Goal: Information Seeking & Learning: Find specific fact

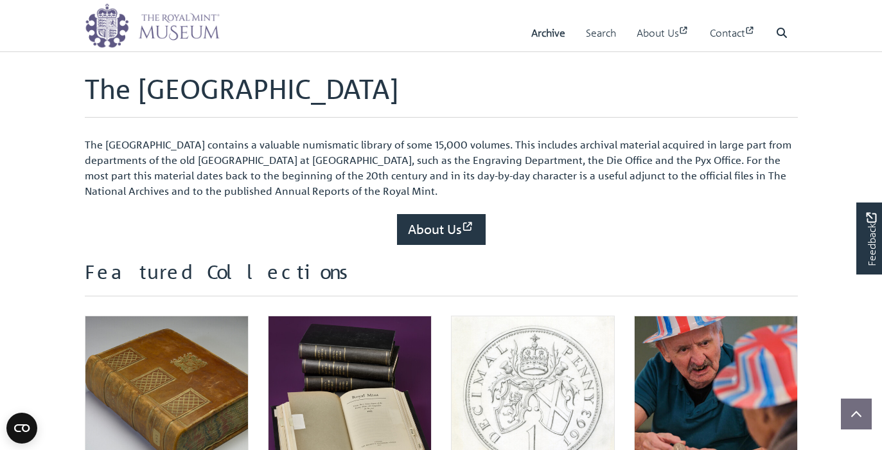
scroll to position [373, 0]
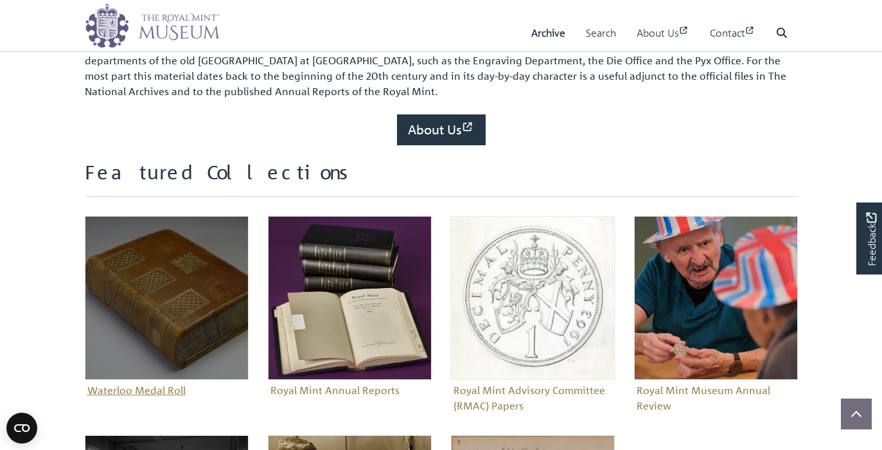
click at [112, 387] on figure "Waterloo Medal Roll" at bounding box center [167, 308] width 164 height 184
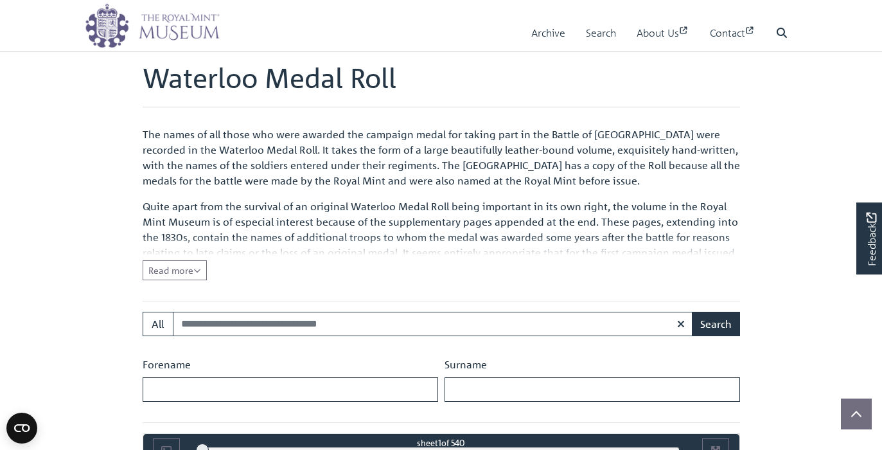
scroll to position [357, 0]
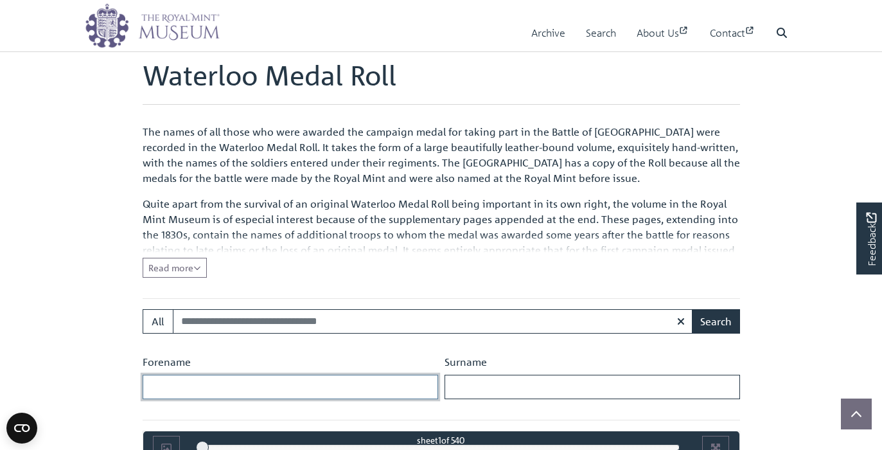
click at [175, 385] on input "Forename" at bounding box center [291, 387] width 296 height 24
type input "********"
drag, startPoint x: 459, startPoint y: 384, endPoint x: 471, endPoint y: 388, distance: 13.0
click at [459, 384] on input "Surname" at bounding box center [593, 387] width 296 height 24
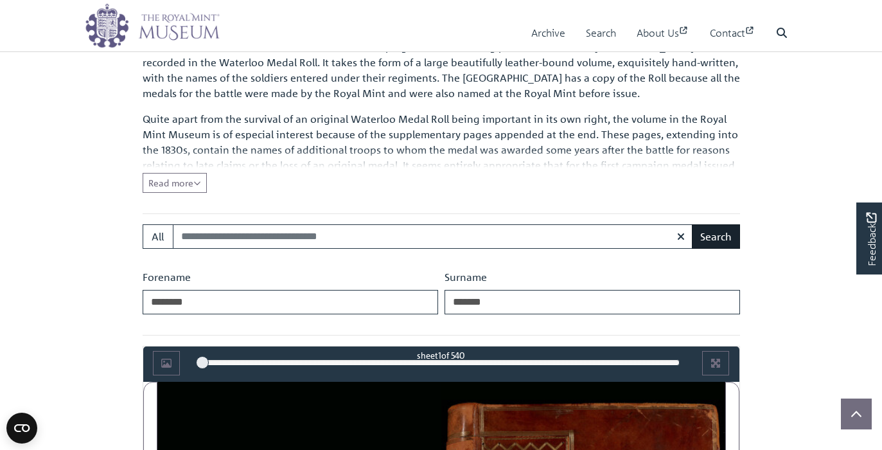
click at [700, 238] on button "Search" at bounding box center [716, 236] width 48 height 24
click at [500, 300] on input "*******" at bounding box center [593, 302] width 296 height 24
type input "*"
type input "*****"
click at [305, 297] on input "********" at bounding box center [291, 302] width 296 height 24
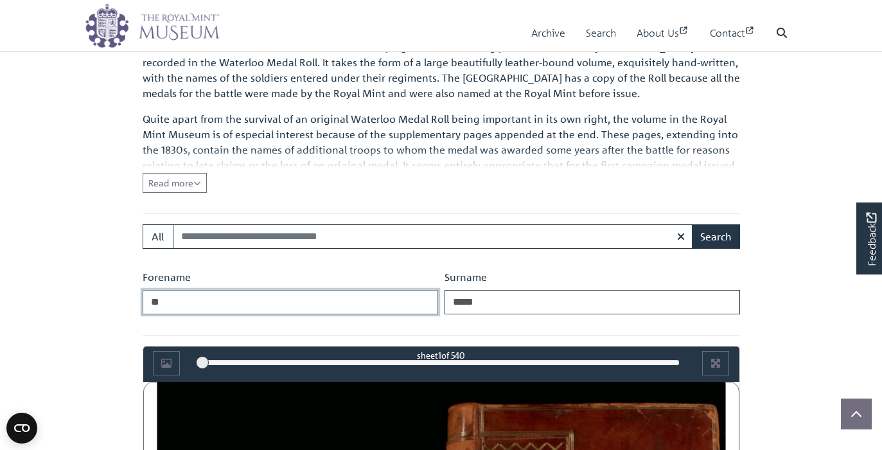
type input "*"
click at [707, 238] on button "Search" at bounding box center [716, 236] width 48 height 24
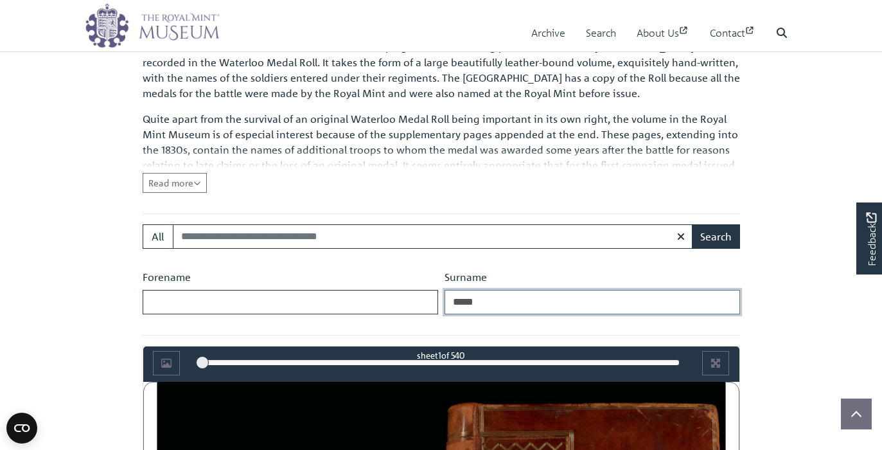
click at [503, 301] on input "*****" at bounding box center [593, 302] width 296 height 24
type input "*"
type input "*****"
click at [716, 236] on button "Search" at bounding box center [716, 236] width 48 height 24
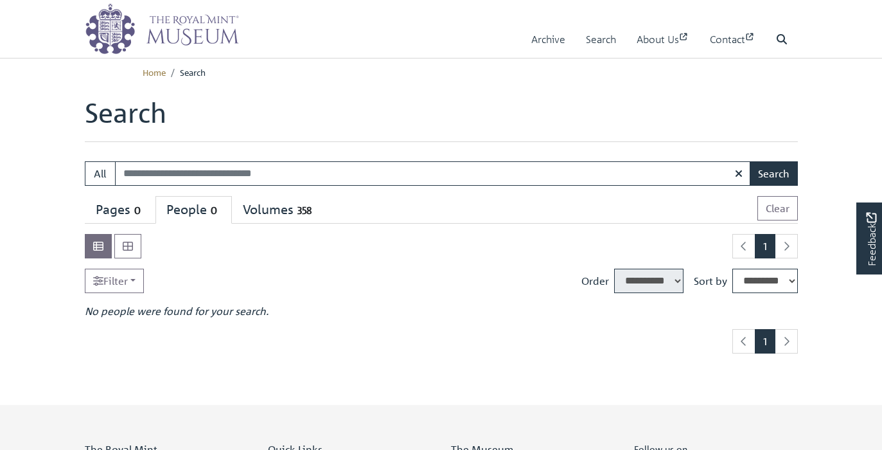
select select "****"
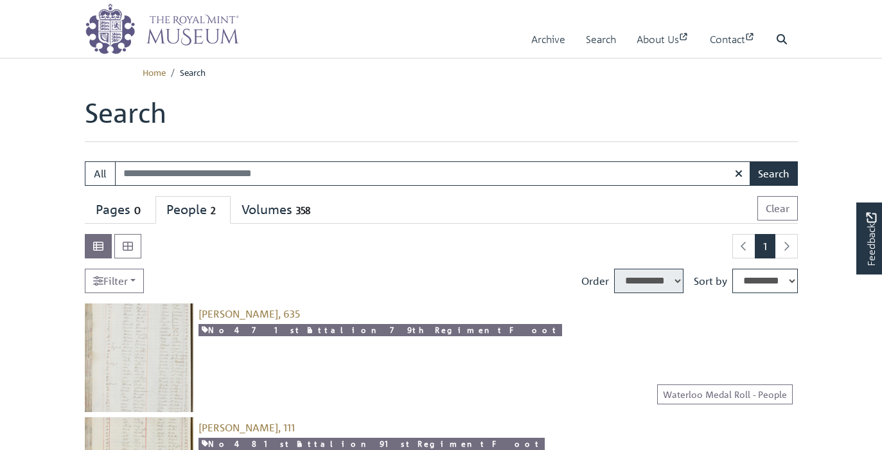
select select "****"
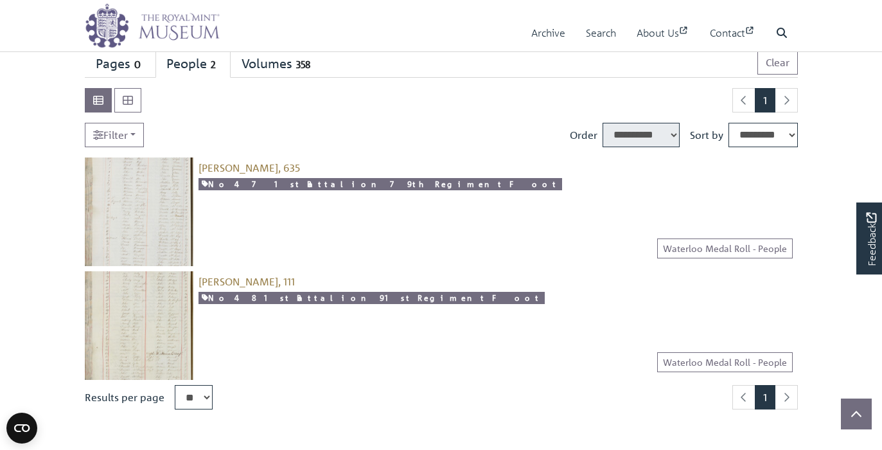
scroll to position [182, 0]
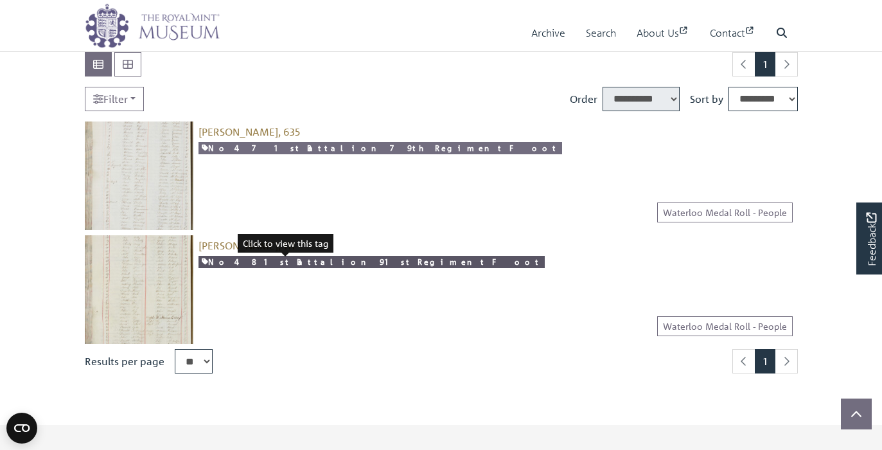
click at [285, 267] on link "No 48 1st Battalion 91st Regiment Foot" at bounding box center [372, 262] width 346 height 12
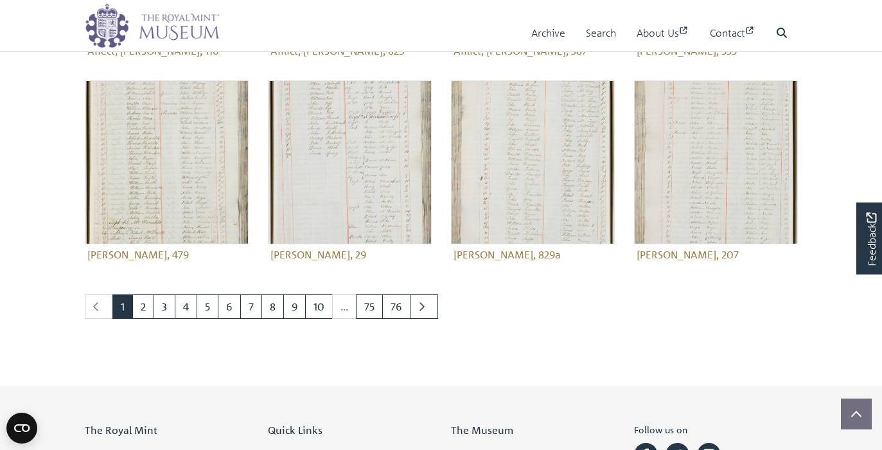
scroll to position [693, 0]
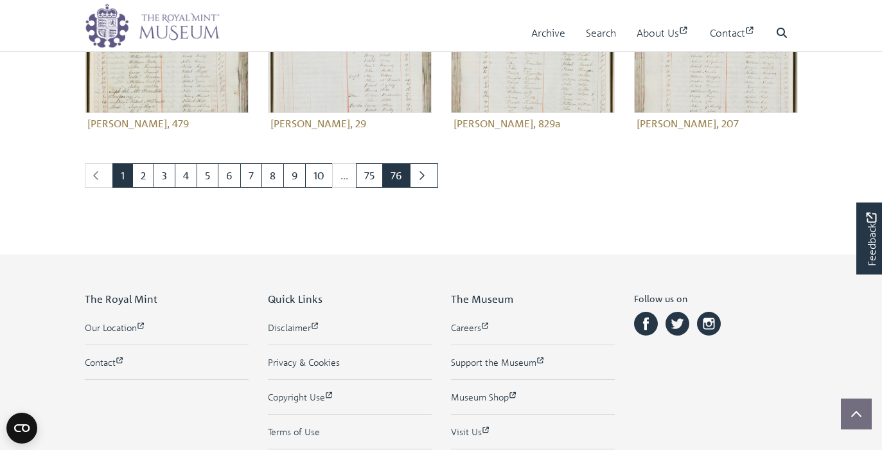
click at [398, 179] on link "76" at bounding box center [396, 175] width 28 height 24
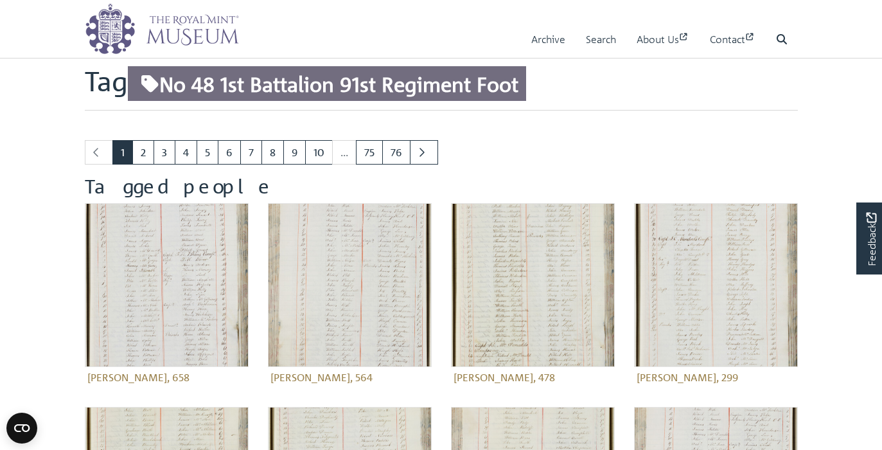
scroll to position [0, 0]
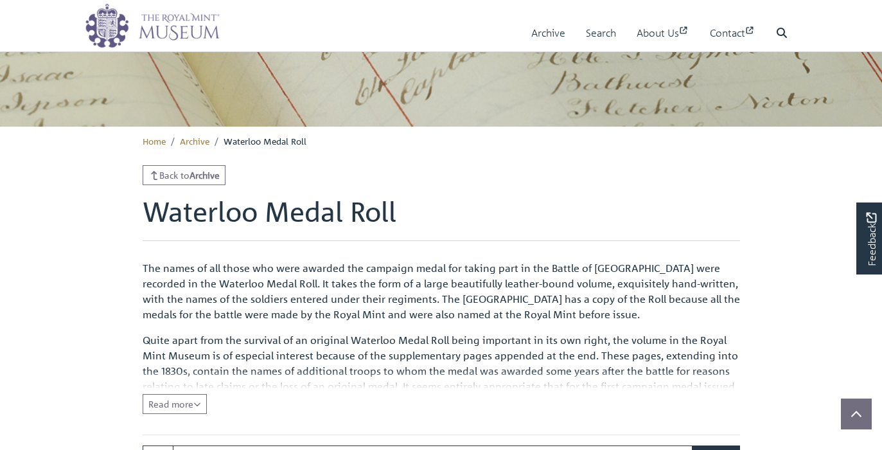
scroll to position [491, 0]
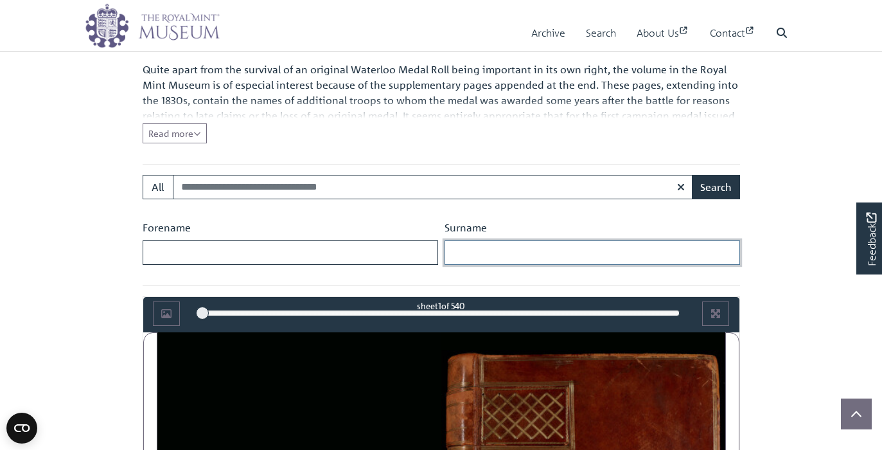
click at [464, 254] on input "Surname" at bounding box center [593, 252] width 296 height 24
type input "*****"
click at [716, 186] on button "Search" at bounding box center [716, 187] width 48 height 24
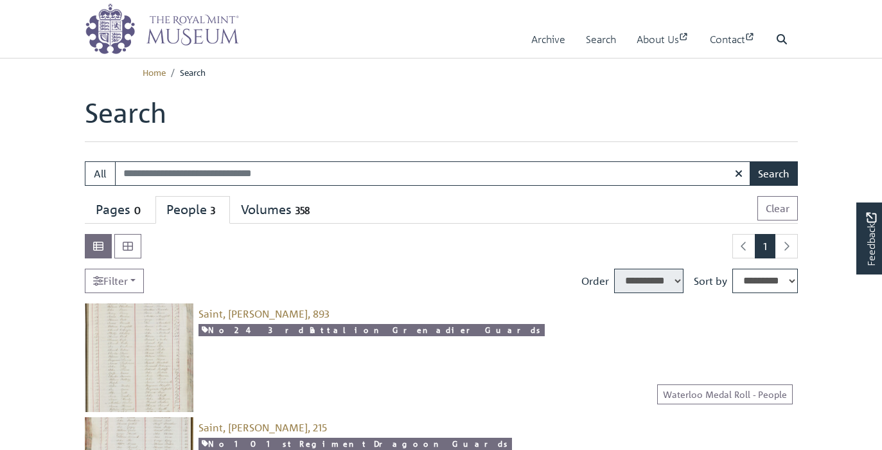
select select "****"
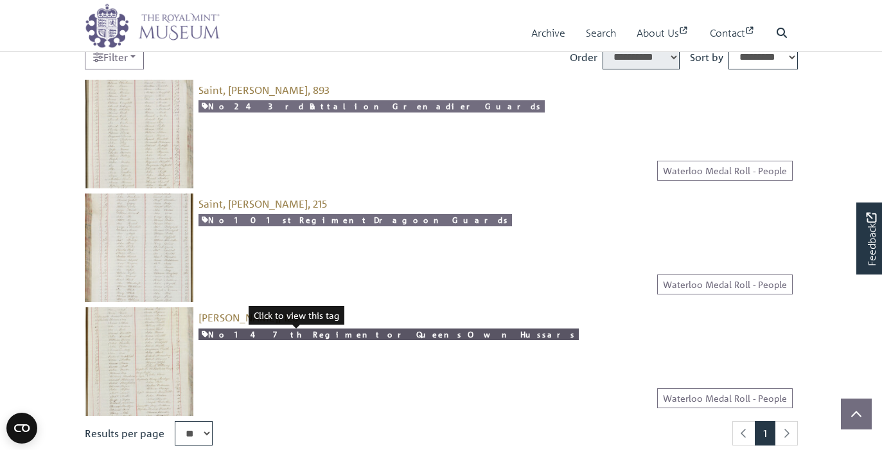
scroll to position [181, 0]
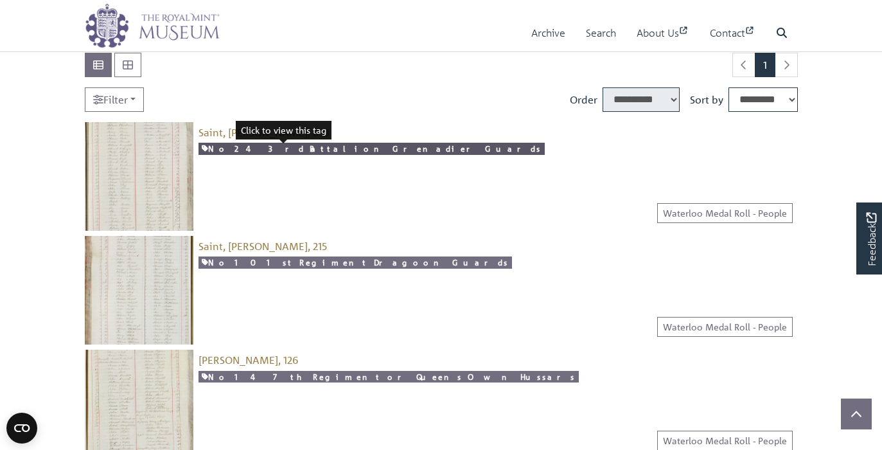
click at [236, 148] on link "No 24 3rd Battalion Grenadier Guards" at bounding box center [372, 149] width 346 height 12
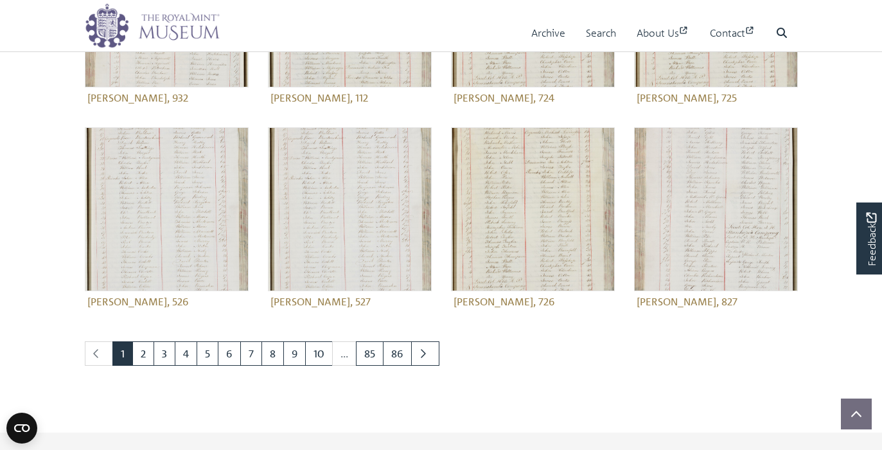
scroll to position [633, 0]
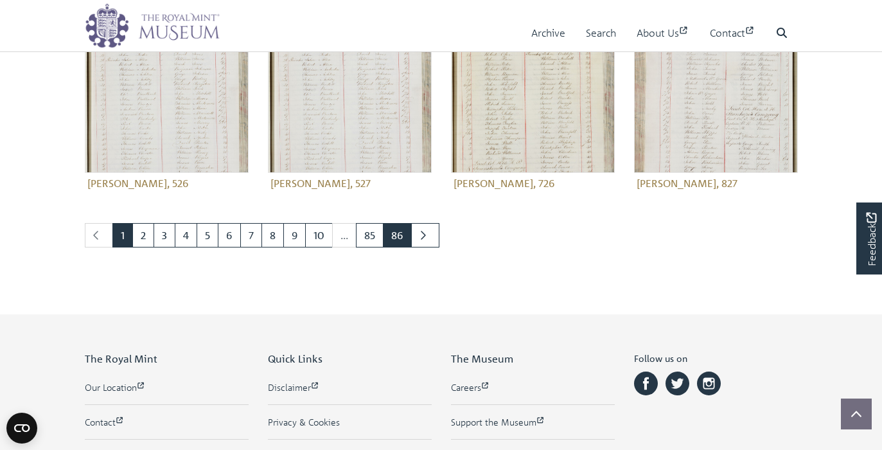
click at [394, 236] on link "86" at bounding box center [397, 235] width 29 height 24
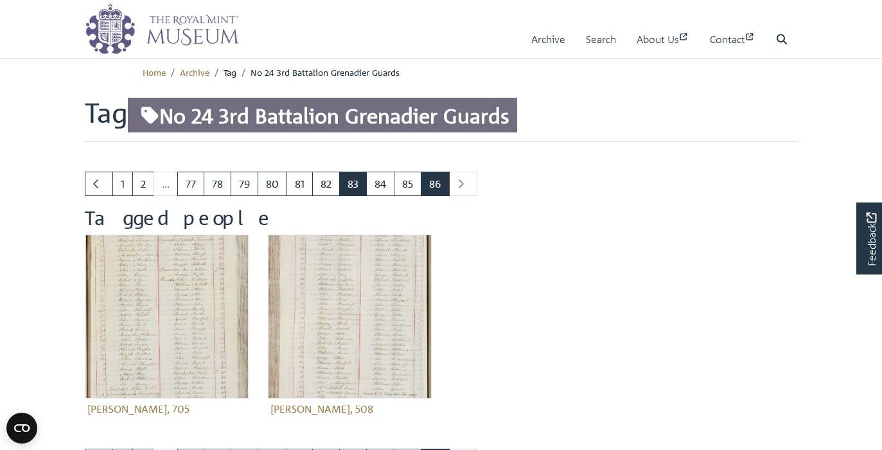
click at [357, 181] on link "83" at bounding box center [353, 184] width 28 height 24
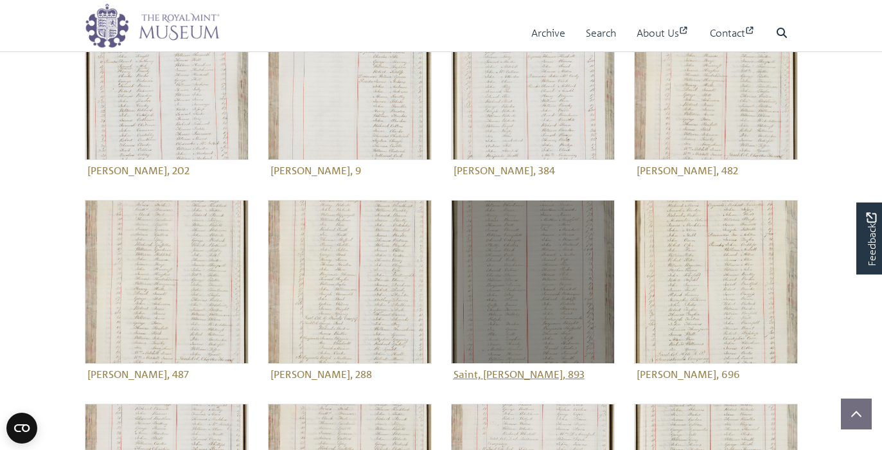
scroll to position [241, 0]
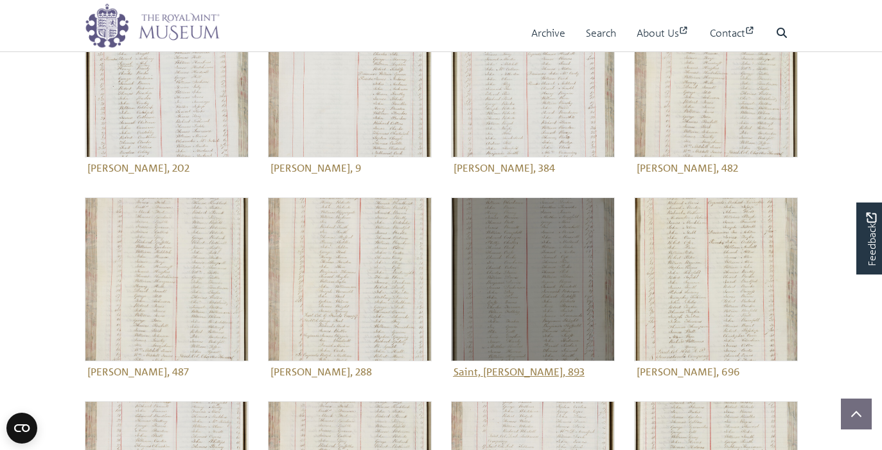
click at [502, 290] on img at bounding box center [533, 279] width 164 height 164
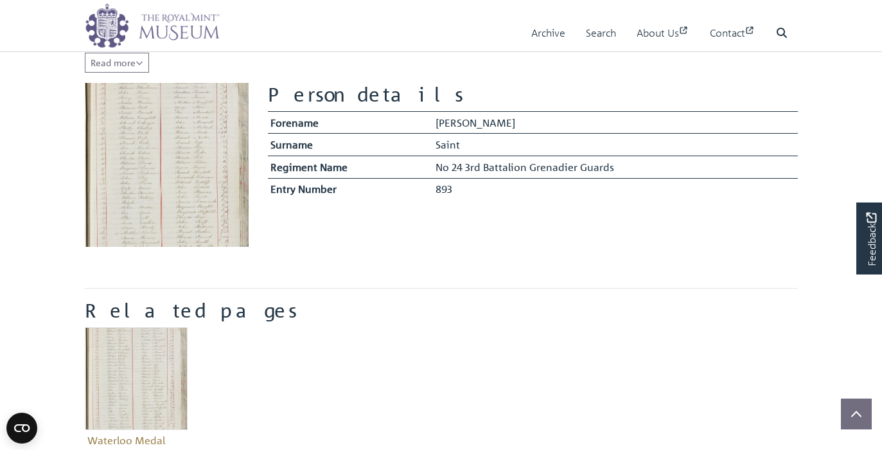
scroll to position [346, 0]
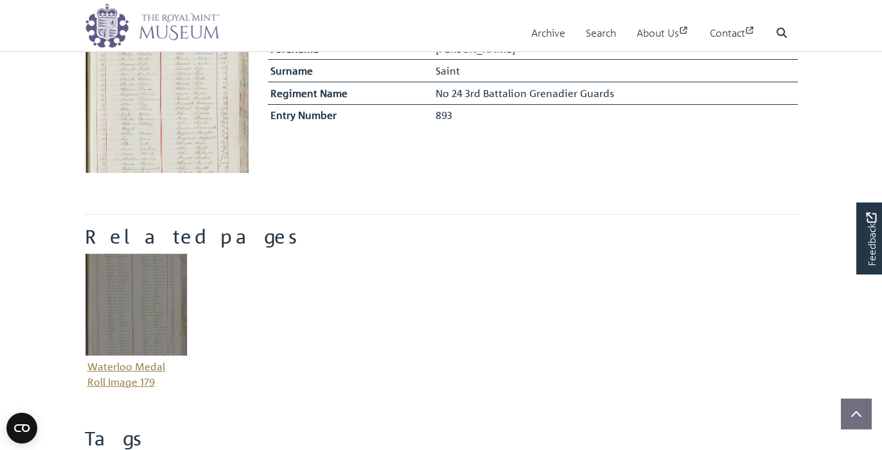
click at [123, 302] on img "Item related to this entity" at bounding box center [136, 304] width 103 height 103
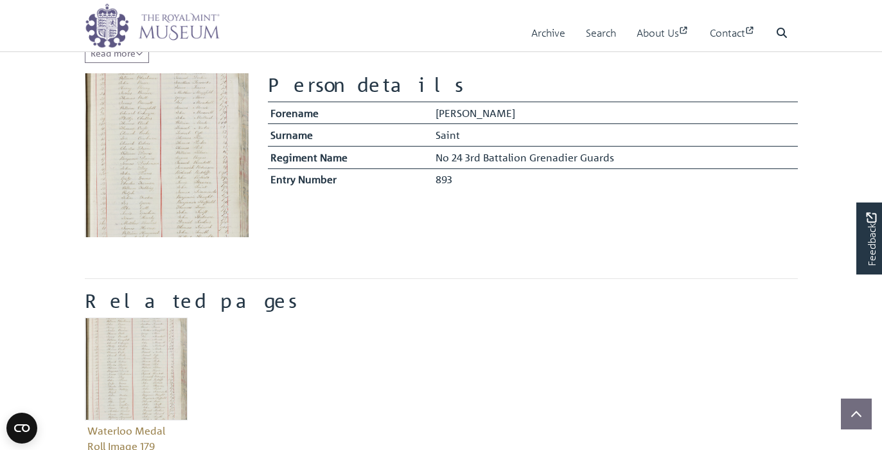
scroll to position [285, 0]
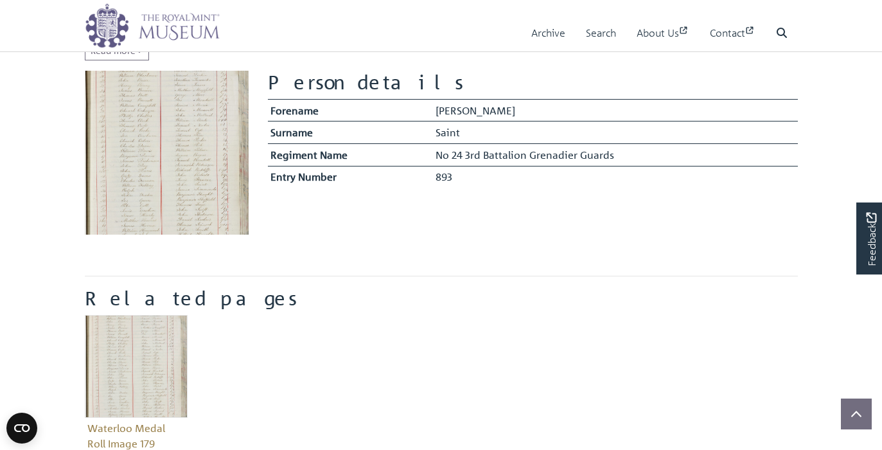
click at [165, 194] on img at bounding box center [167, 153] width 164 height 164
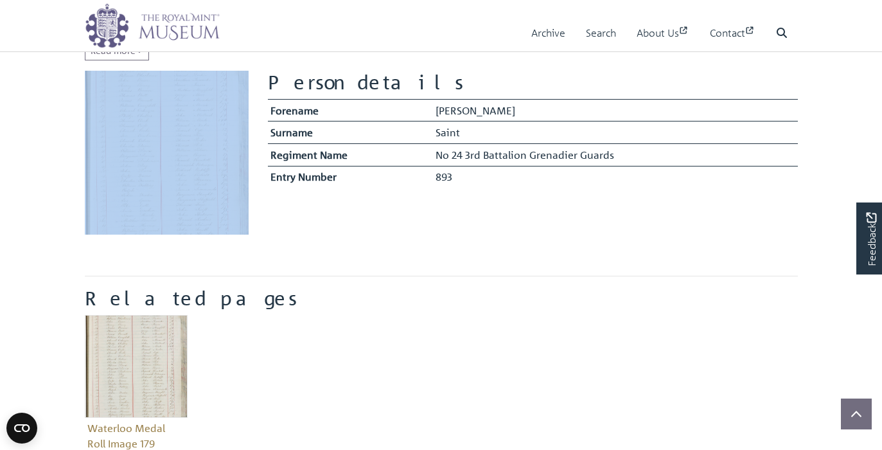
click at [165, 194] on img at bounding box center [167, 153] width 164 height 164
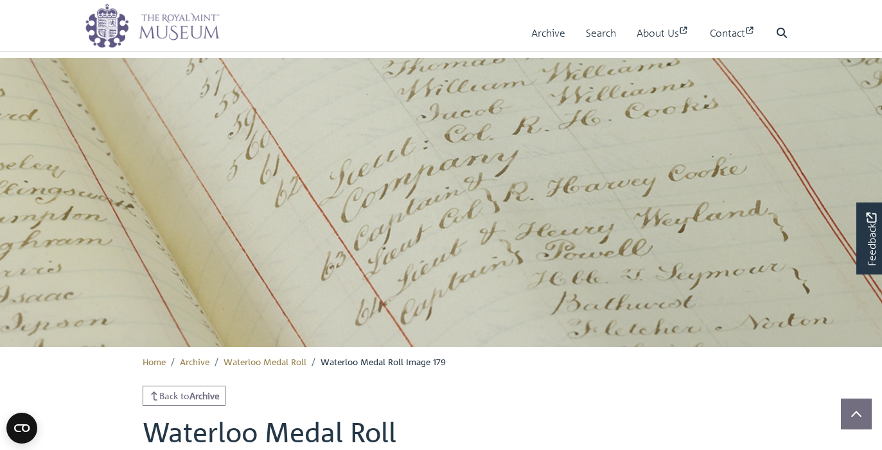
scroll to position [427, 0]
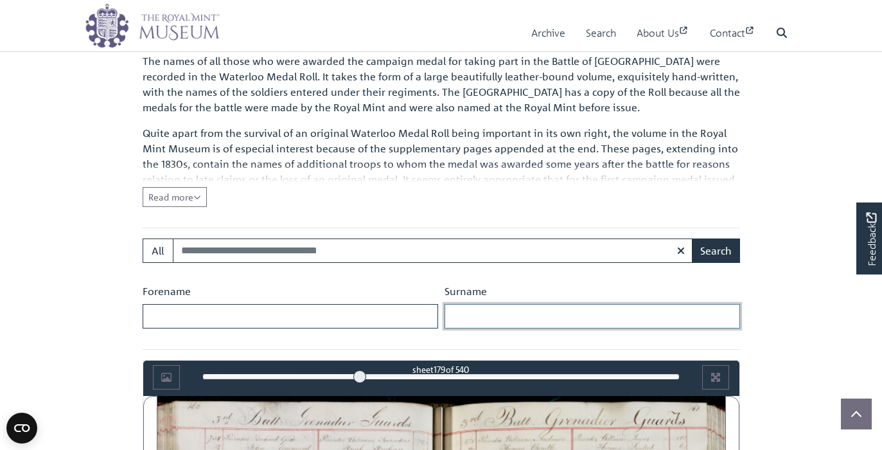
click at [504, 315] on input "Surname" at bounding box center [593, 316] width 296 height 24
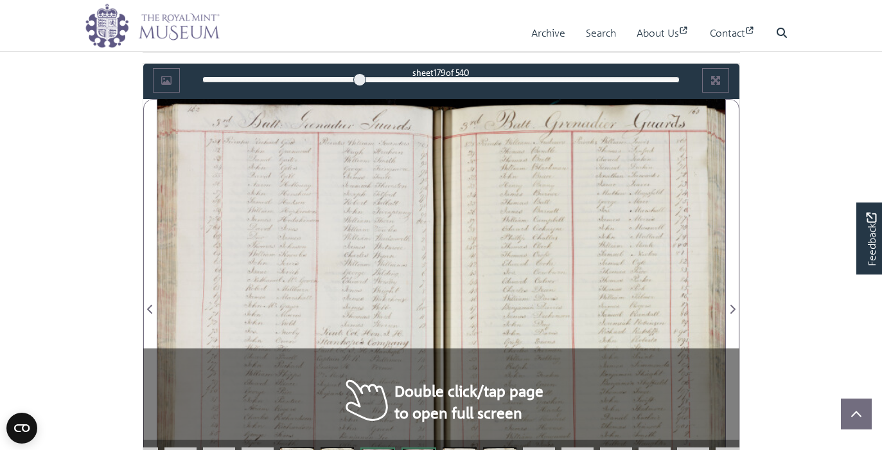
scroll to position [727, 0]
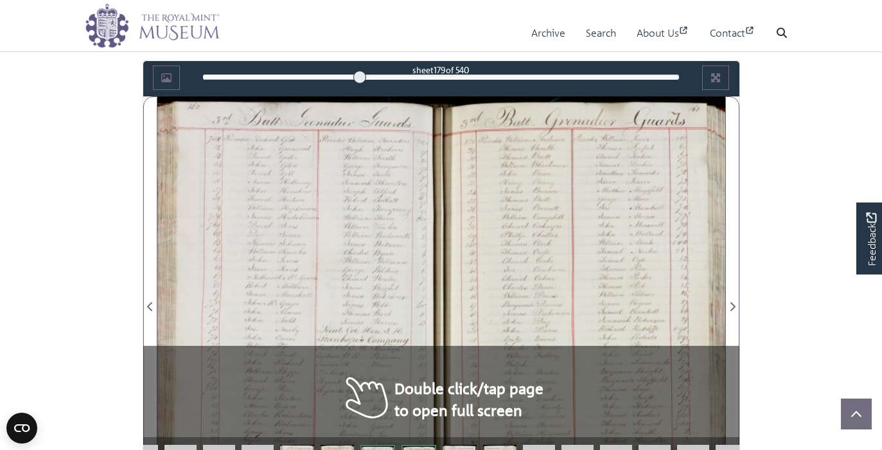
type input "*****"
click at [508, 277] on div at bounding box center [583, 298] width 284 height 405
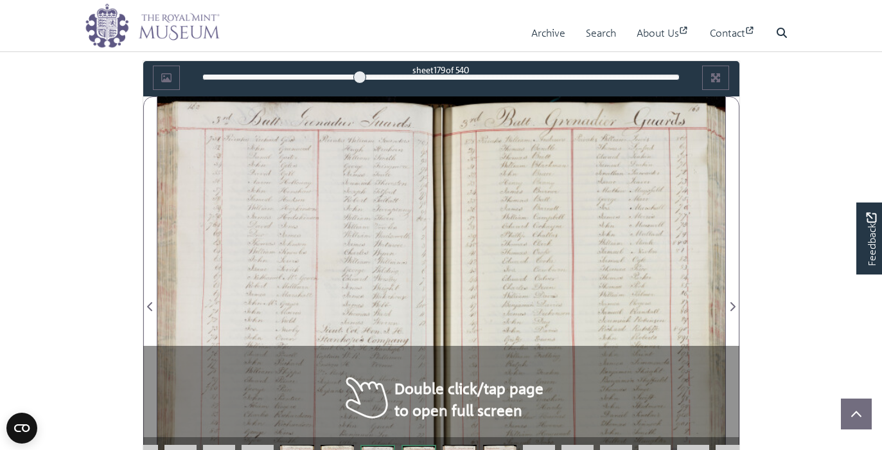
click at [508, 277] on div at bounding box center [583, 298] width 284 height 405
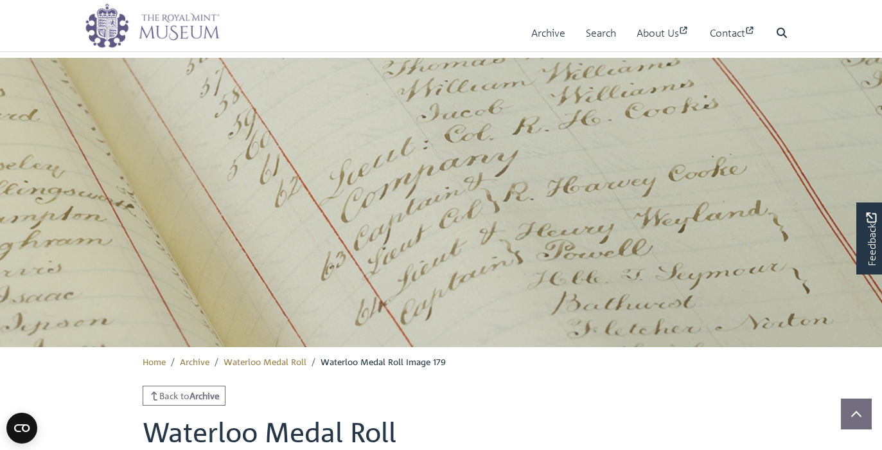
scroll to position [427, 0]
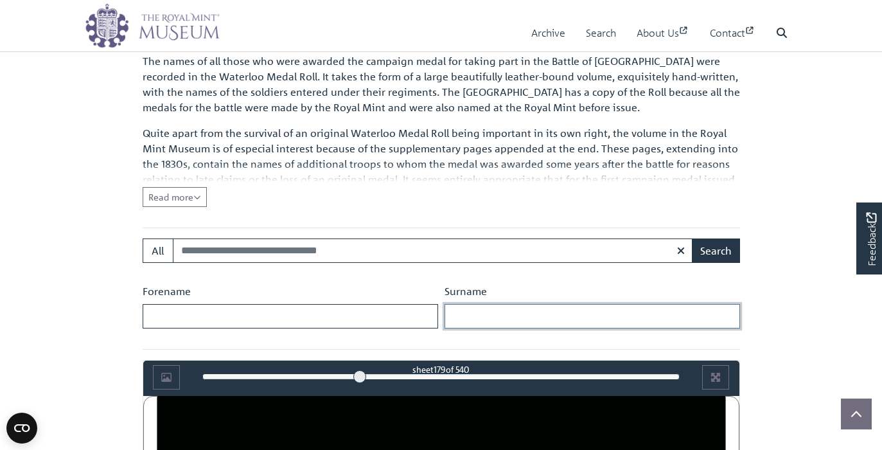
click at [473, 315] on input "Surname" at bounding box center [593, 316] width 296 height 24
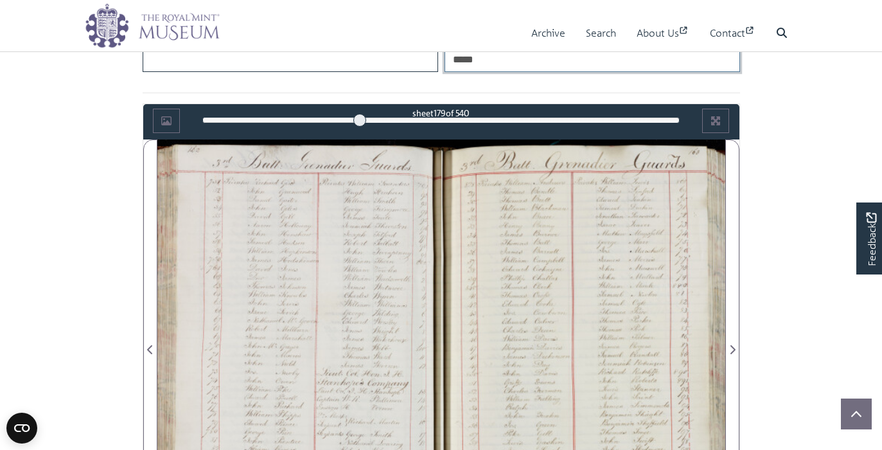
scroll to position [688, 0]
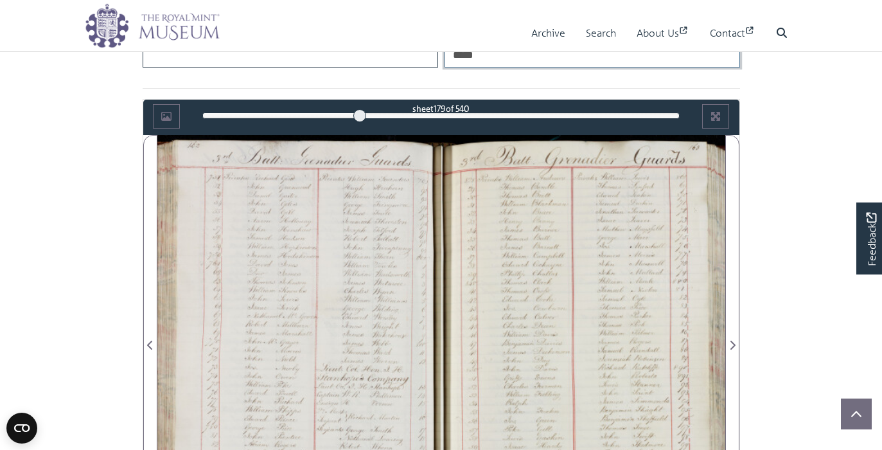
type input "*****"
click at [497, 270] on div at bounding box center [583, 337] width 284 height 405
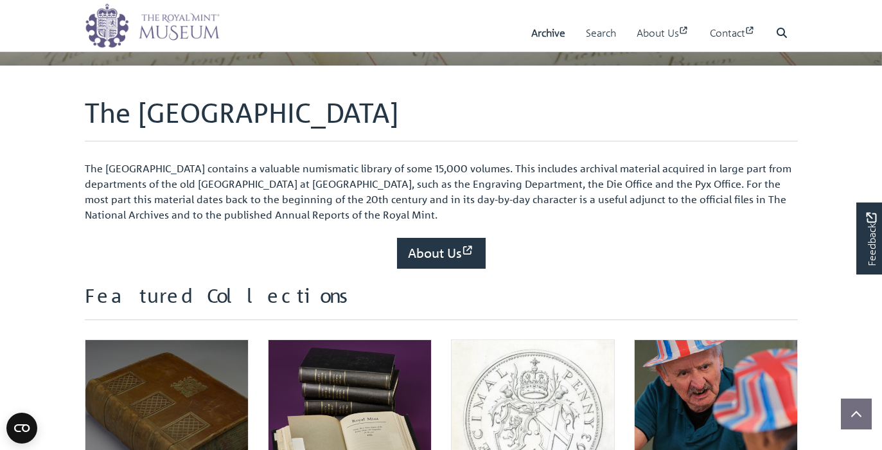
scroll to position [412, 0]
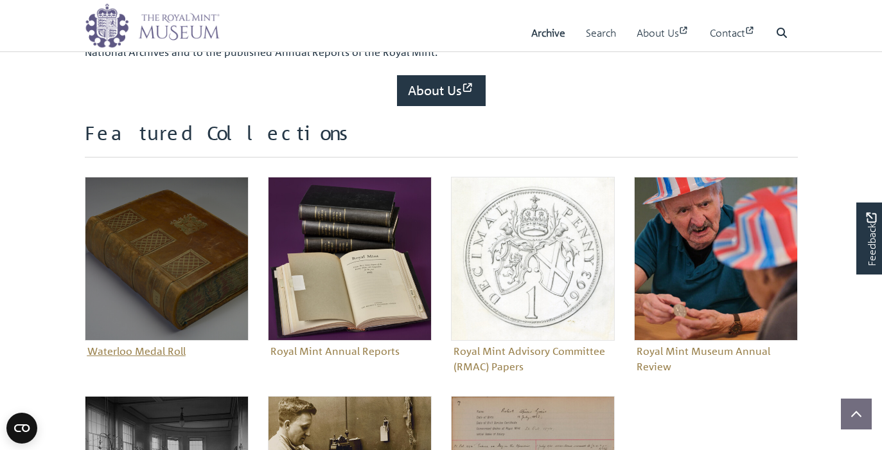
click at [139, 351] on figure "Waterloo Medal Roll" at bounding box center [167, 269] width 164 height 184
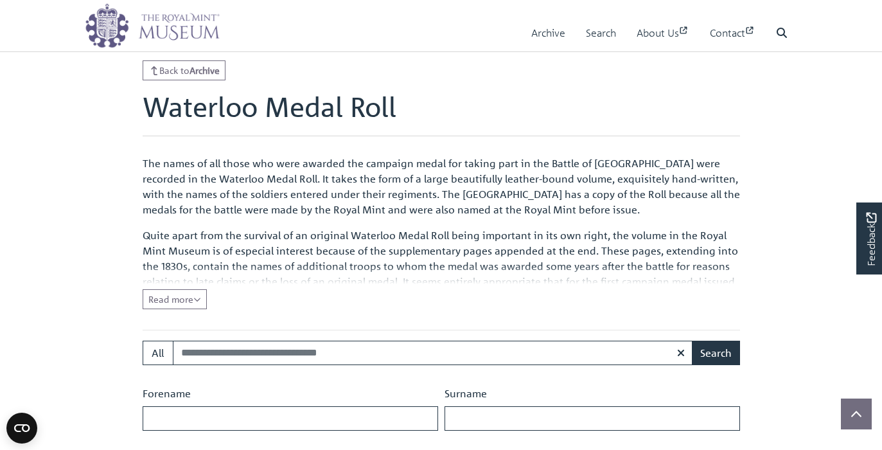
scroll to position [414, 0]
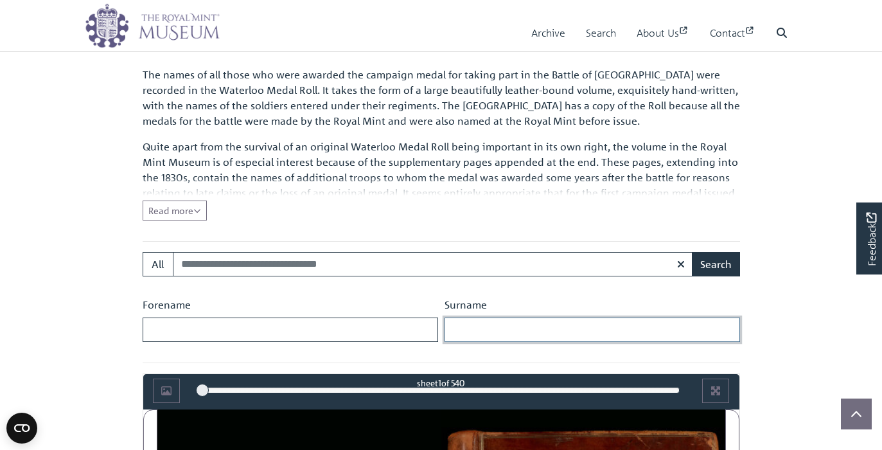
click at [497, 324] on input "Surname" at bounding box center [593, 329] width 296 height 24
type input "*****"
click at [716, 263] on button "Search" at bounding box center [716, 264] width 48 height 24
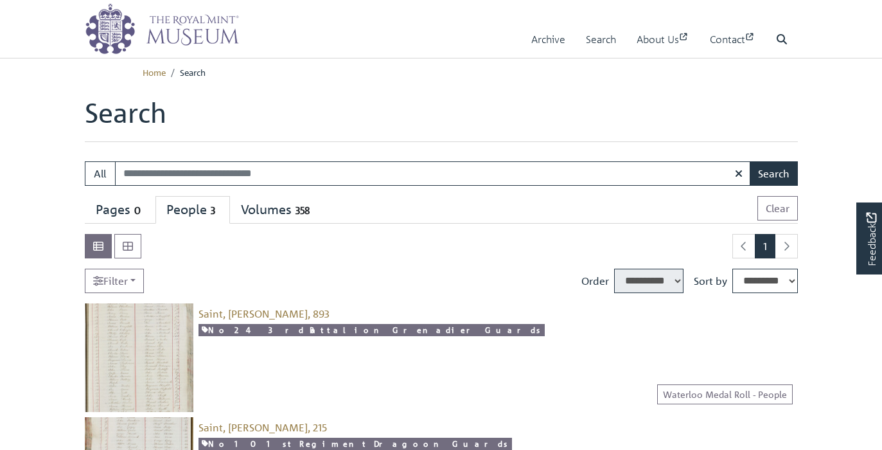
select select "****"
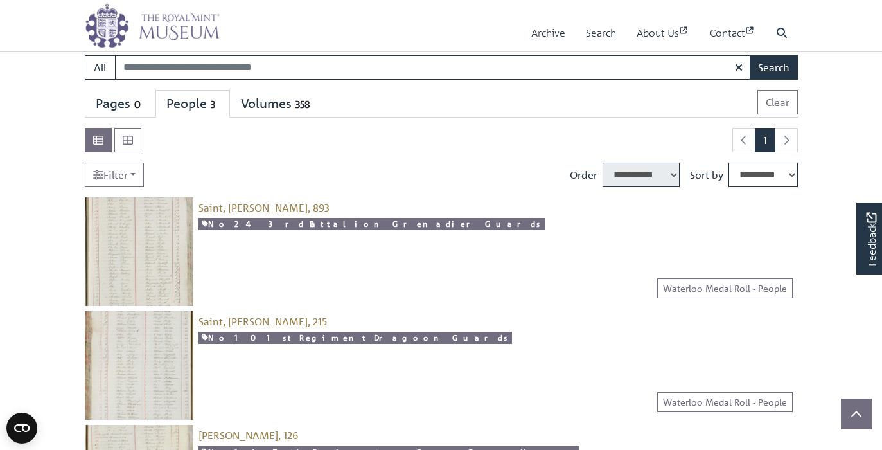
scroll to position [186, 0]
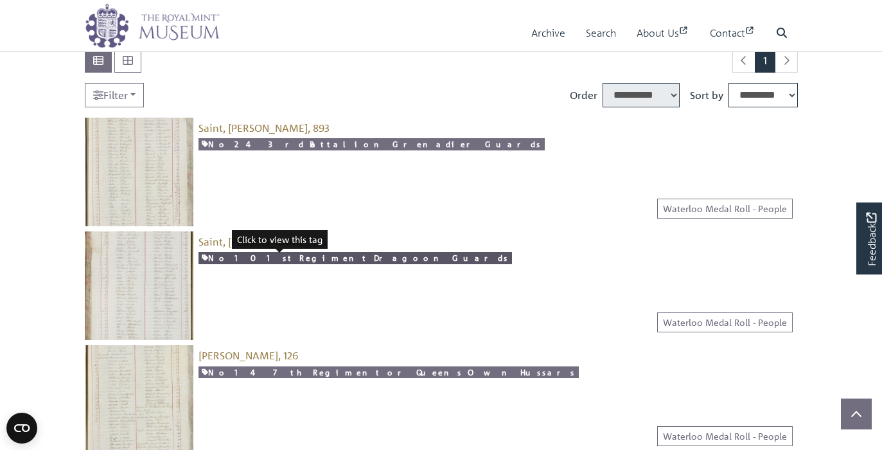
click at [261, 255] on link "No 10 1st Regiment Dragoon Guards" at bounding box center [356, 258] width 314 height 12
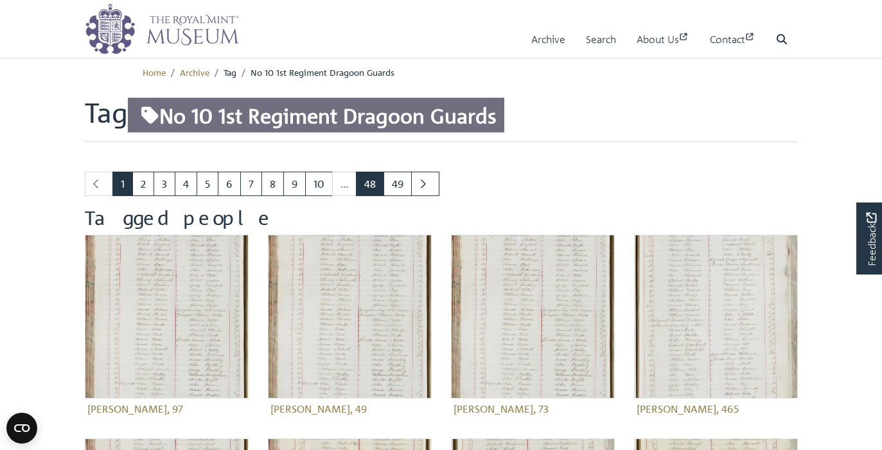
click at [369, 180] on link "48" at bounding box center [370, 184] width 28 height 24
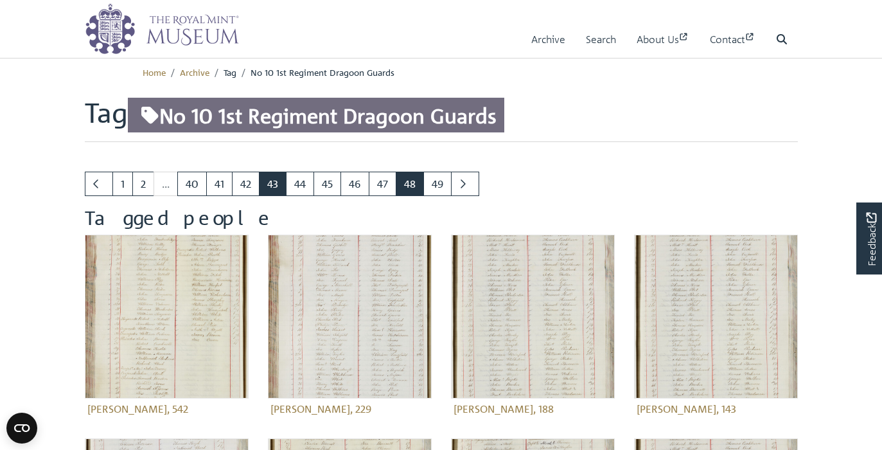
click at [275, 180] on link "43" at bounding box center [273, 184] width 28 height 24
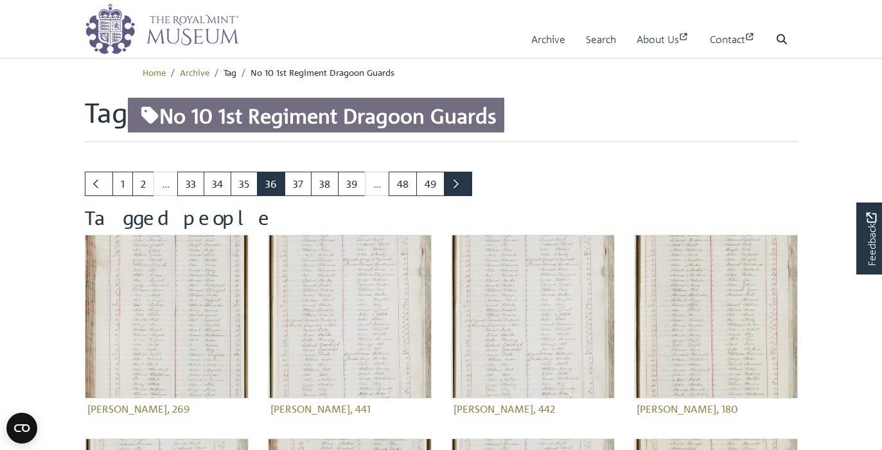
click at [452, 179] on link "Next page" at bounding box center [458, 184] width 28 height 24
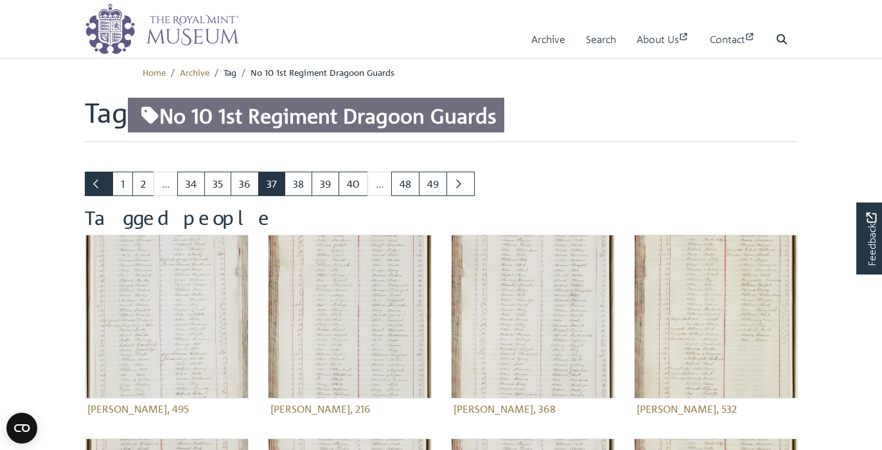
click at [111, 182] on link "Previous page" at bounding box center [99, 184] width 28 height 24
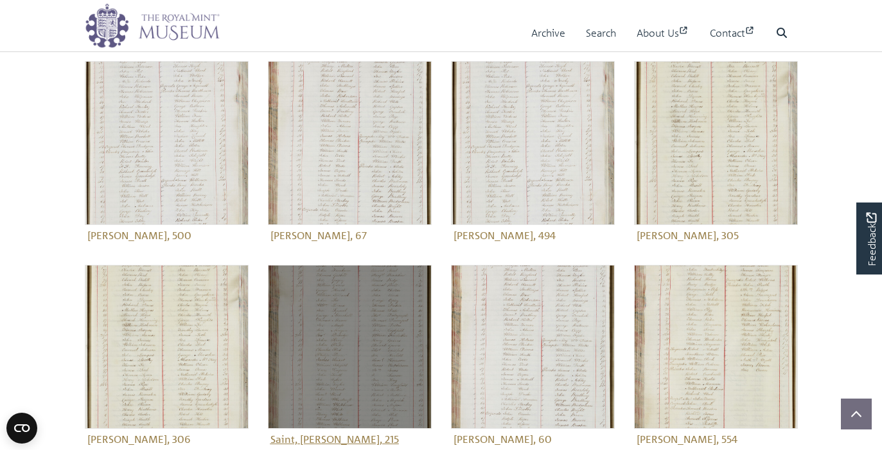
scroll to position [500, 0]
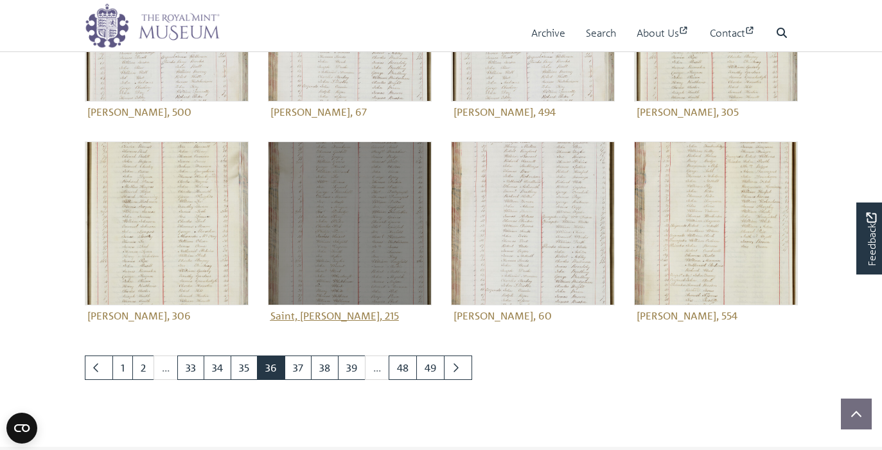
click at [302, 251] on img at bounding box center [350, 223] width 164 height 164
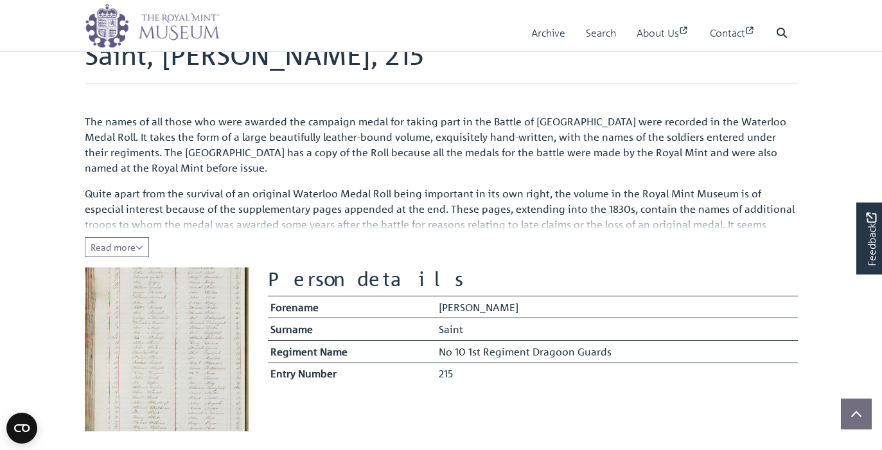
scroll to position [109, 0]
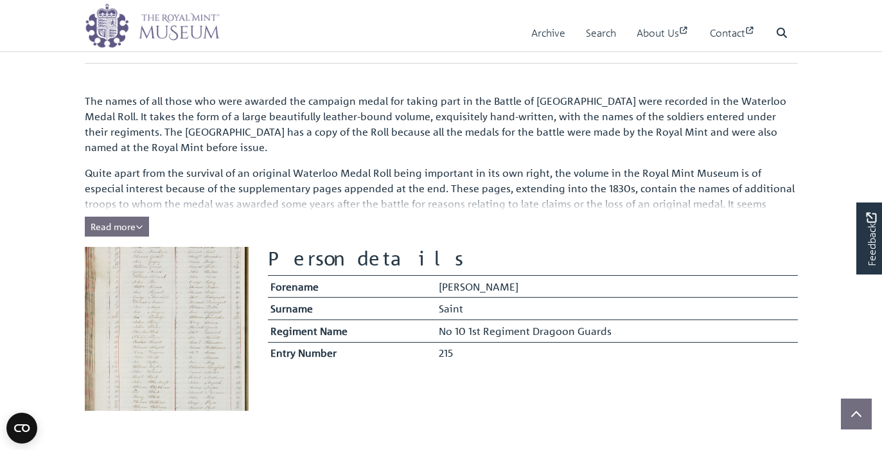
click at [130, 228] on span "Read more" at bounding box center [117, 226] width 53 height 12
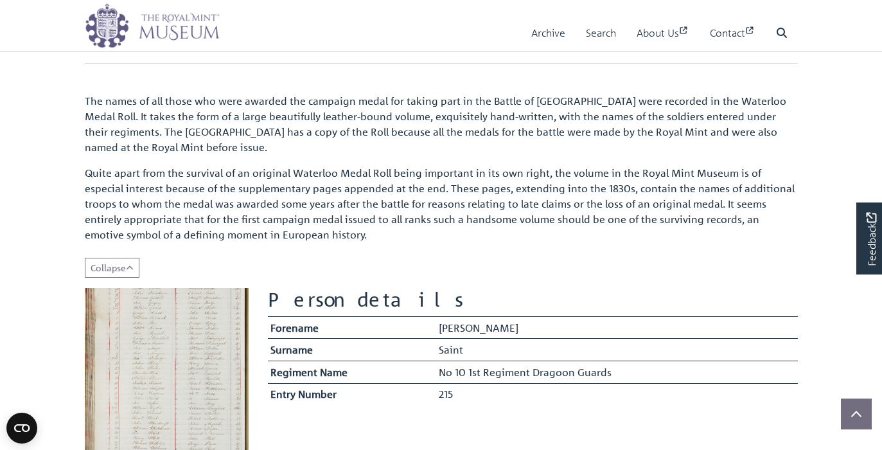
click at [193, 357] on img at bounding box center [167, 370] width 164 height 164
click at [188, 357] on img at bounding box center [167, 370] width 164 height 164
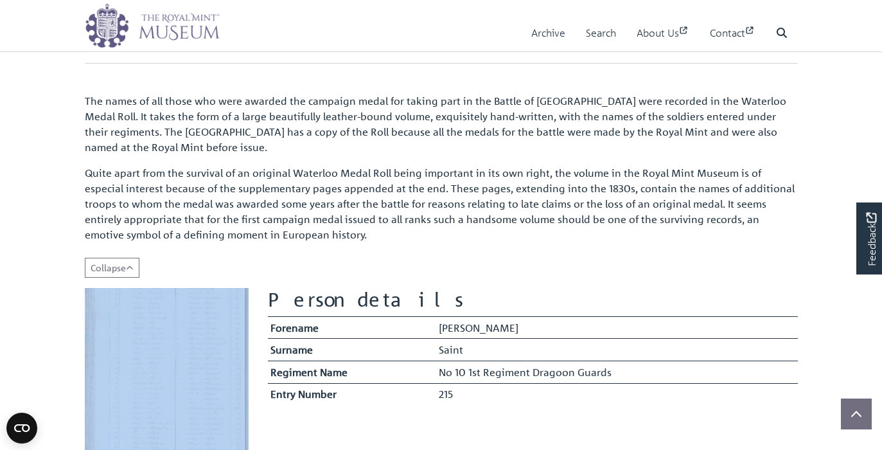
click at [188, 357] on img at bounding box center [167, 370] width 164 height 164
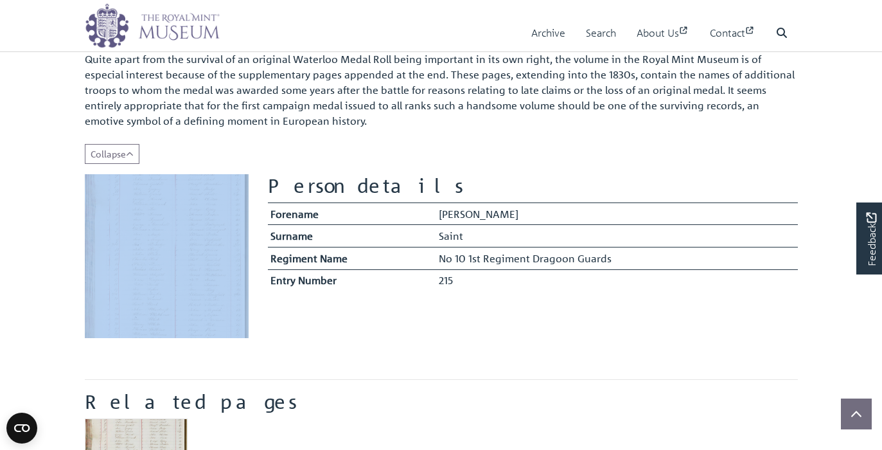
scroll to position [335, 0]
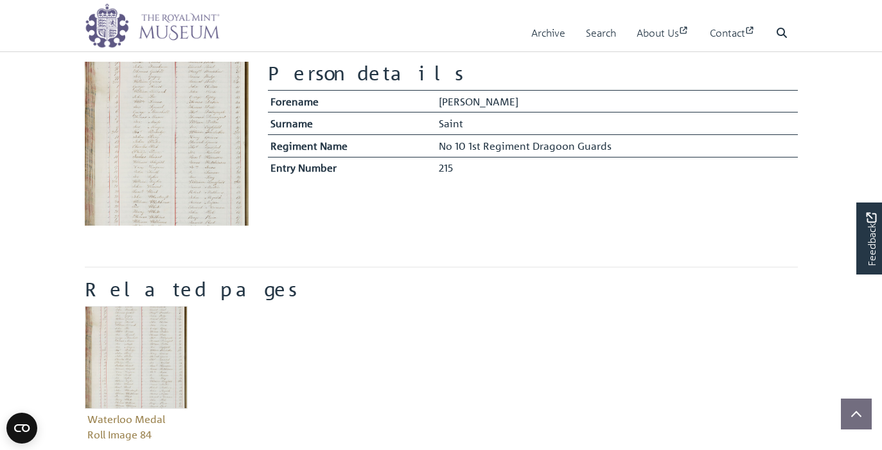
click at [157, 189] on img at bounding box center [167, 144] width 164 height 164
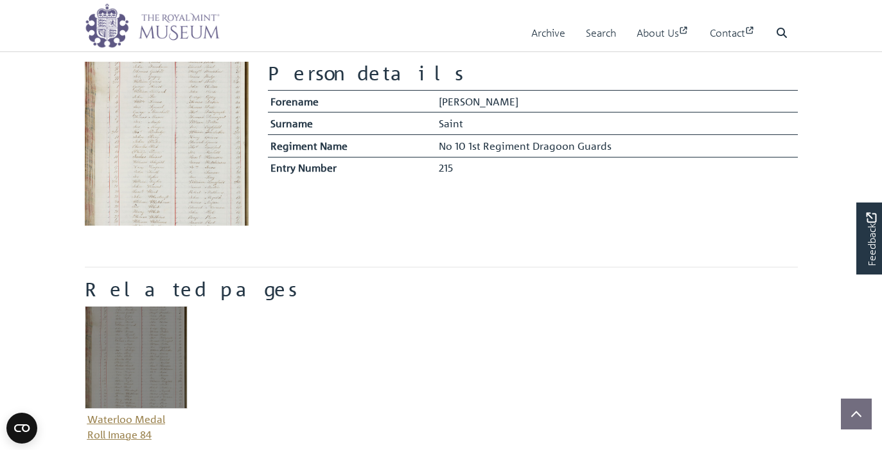
click at [116, 348] on img "Item related to this entity" at bounding box center [136, 357] width 103 height 103
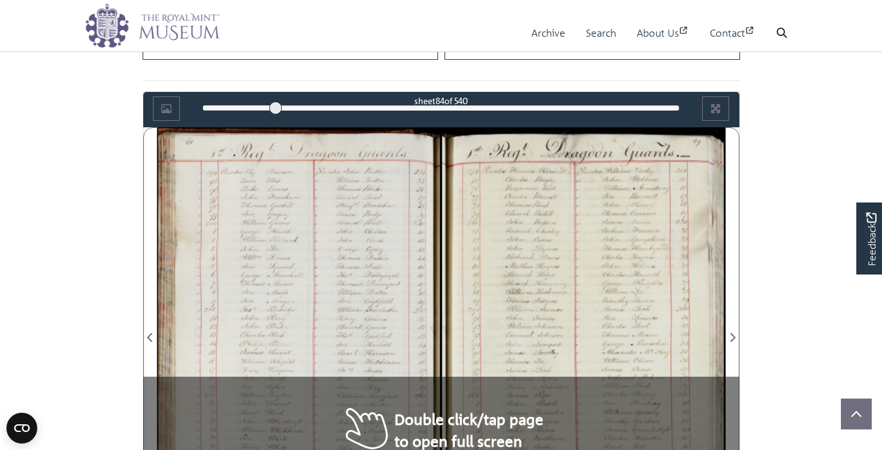
scroll to position [716, 0]
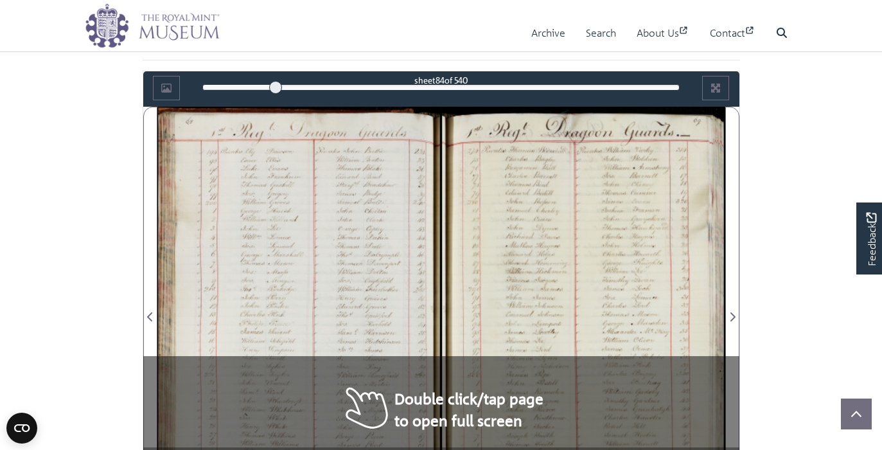
click at [372, 308] on div at bounding box center [299, 309] width 284 height 405
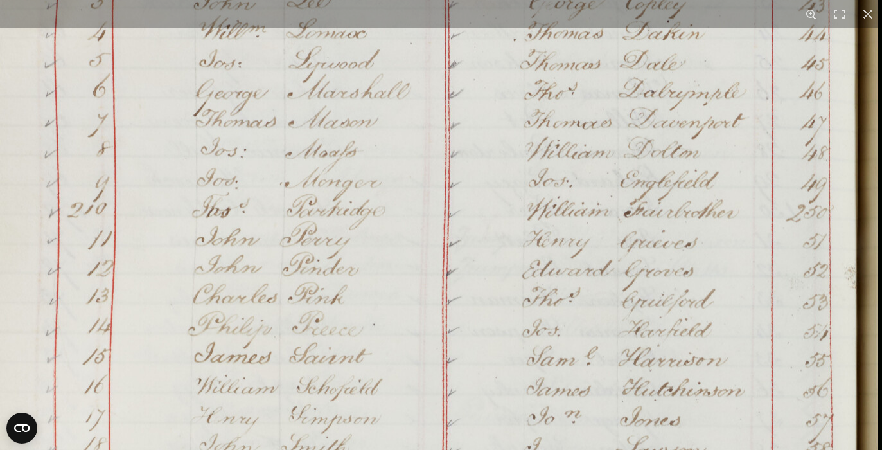
click at [202, 358] on img at bounding box center [394, 278] width 975 height 1388
